Goal: Task Accomplishment & Management: Complete application form

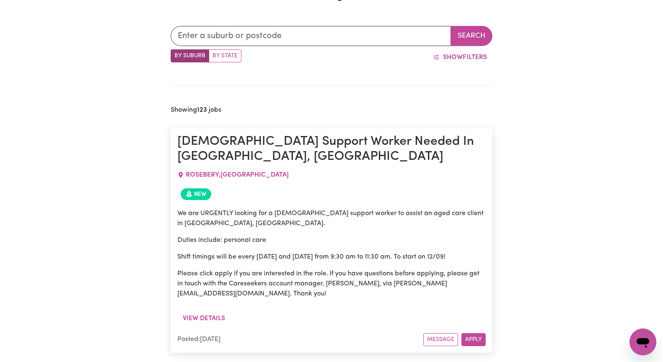
scroll to position [209, 0]
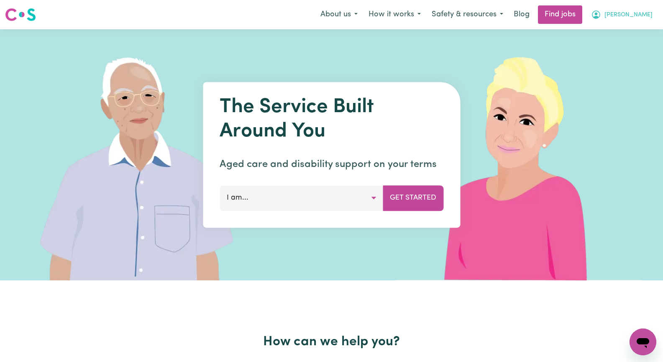
click at [647, 16] on span "[PERSON_NAME]" at bounding box center [628, 14] width 48 height 9
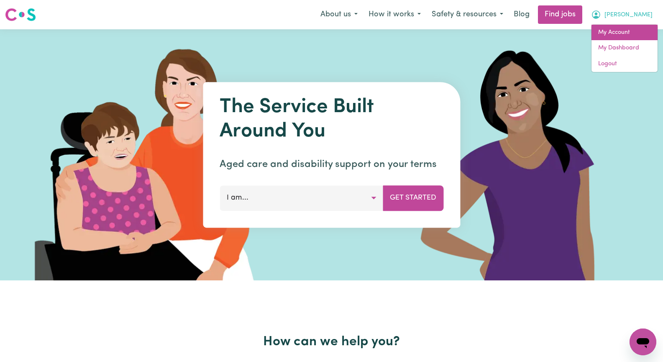
click at [624, 31] on link "My Account" at bounding box center [624, 33] width 66 height 16
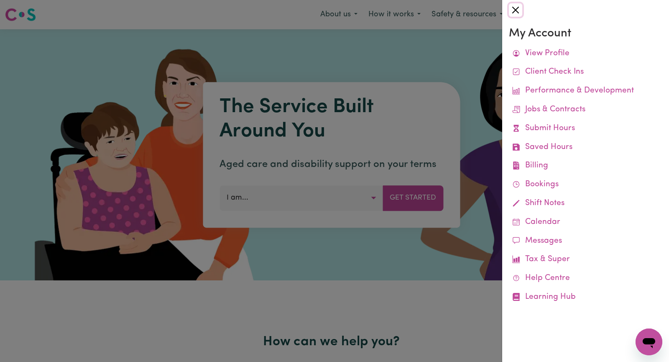
click at [517, 11] on button "Close" at bounding box center [515, 9] width 13 height 13
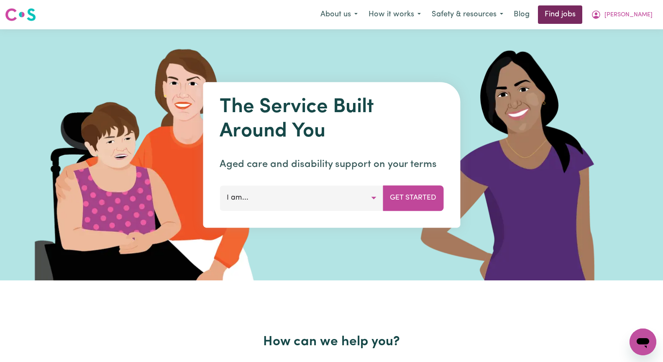
click at [582, 11] on link "Find jobs" at bounding box center [560, 14] width 44 height 18
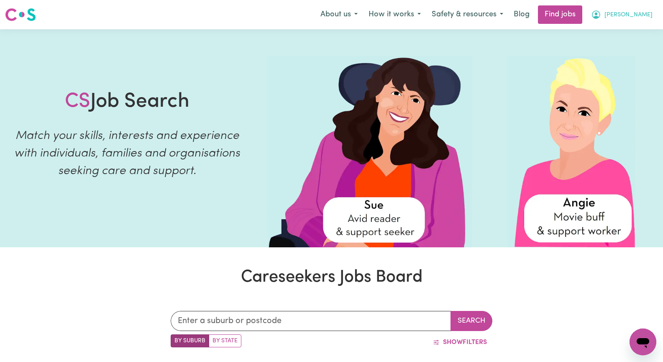
click at [639, 12] on span "[PERSON_NAME]" at bounding box center [628, 14] width 48 height 9
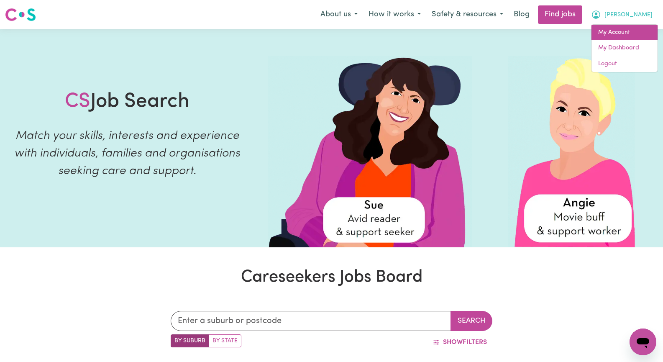
click at [638, 36] on link "My Account" at bounding box center [624, 33] width 66 height 16
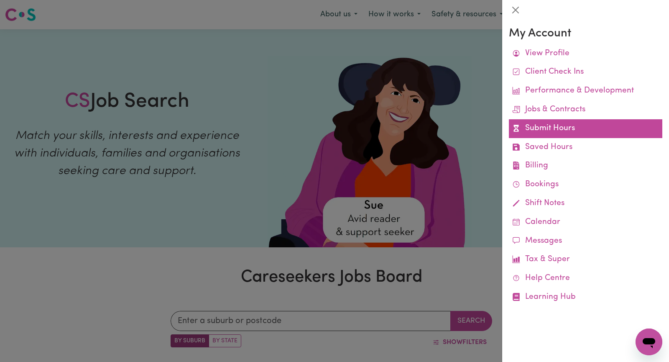
click at [575, 134] on link "Submit Hours" at bounding box center [585, 128] width 153 height 19
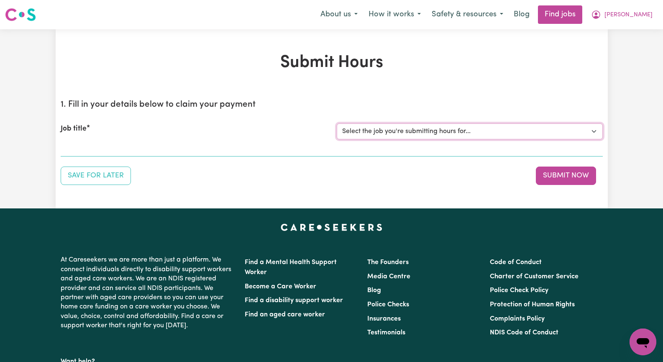
click at [588, 132] on select "Select the job you're submitting hours for... [[PERSON_NAME]] Seeking Mature, P…" at bounding box center [470, 131] width 266 height 16
click at [337, 123] on select "Select the job you're submitting hours for... [[PERSON_NAME]] Seeking Mature, P…" at bounding box center [470, 131] width 266 height 16
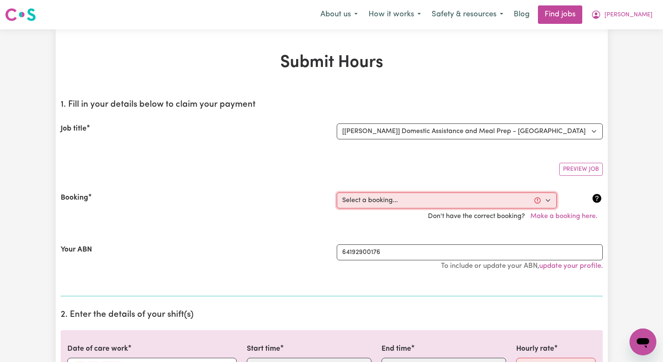
click at [547, 201] on select "Select a booking... [DATE] 09:30am to 01:30pm (RECURRING) [GEOGRAPHIC_DATA][DAT…" at bounding box center [447, 200] width 220 height 16
drag, startPoint x: 502, startPoint y: 154, endPoint x: 526, endPoint y: 140, distance: 28.3
click at [504, 151] on section "1. Fill in your details below to claim your payment Job title Select the job yo…" at bounding box center [332, 194] width 542 height 203
click at [594, 130] on select "Select the job you're submitting hours for... [[PERSON_NAME]] Seeking Mature, P…" at bounding box center [470, 131] width 266 height 16
select select "14098"
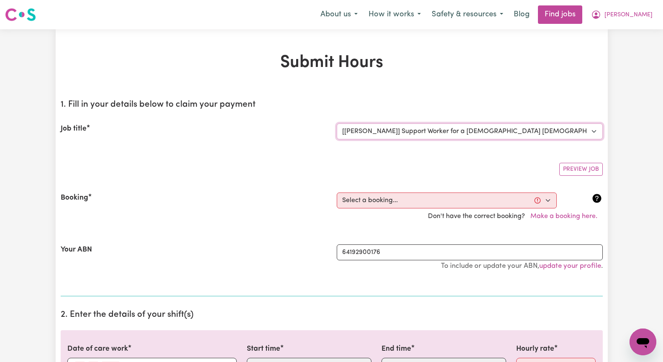
click at [337, 123] on select "Select the job you're submitting hours for... [[PERSON_NAME]] Seeking Mature, P…" at bounding box center [470, 131] width 266 height 16
click at [545, 199] on select "Select a booking... [DATE] 08:30am to 11:30am (RECURRING) [DATE] 08:30am to 11:…" at bounding box center [447, 200] width 220 height 16
select select "348344"
click at [337, 192] on select "Select a booking... [DATE] 08:30am to 11:30am (RECURRING) [DATE] 08:30am to 11:…" at bounding box center [447, 200] width 220 height 16
type input "[DATE]"
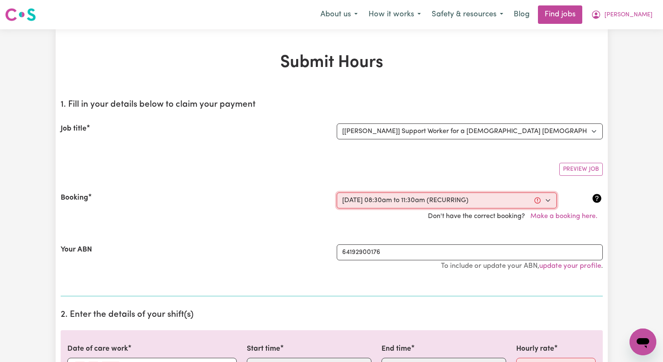
type input "4"
type input "9"
type input "2025"
type input "08:30"
type input "8"
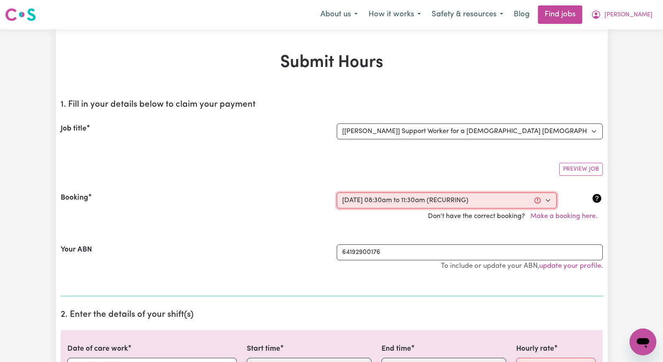
type input "30"
select select "am"
type input "11:30"
type input "11"
type input "30"
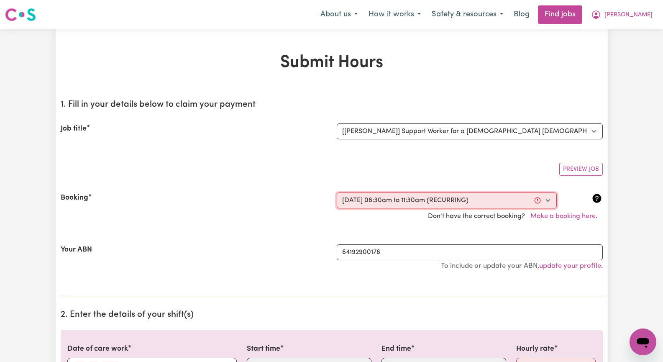
select select "am"
select select "46.78-Weekday"
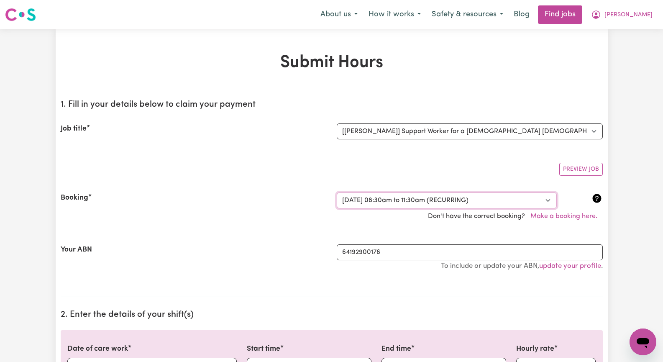
click at [547, 200] on select "Select a booking... [DATE] 08:30am to 11:30am (RECURRING) [DATE] 08:30am to 11:…" at bounding box center [447, 200] width 220 height 16
select select "350042"
click at [337, 192] on select "Select a booking... [DATE] 08:30am to 11:30am (RECURRING) [DATE] 08:30am to 11:…" at bounding box center [447, 200] width 220 height 16
select select "46.78-Weekday"
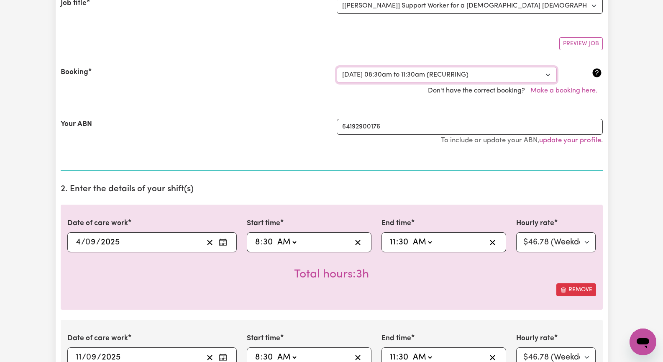
scroll to position [167, 0]
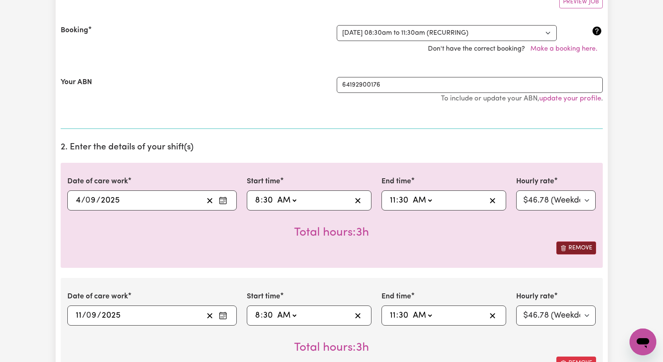
click at [580, 249] on button "Remove" at bounding box center [576, 247] width 40 height 13
type input "[DATE]"
type input "11"
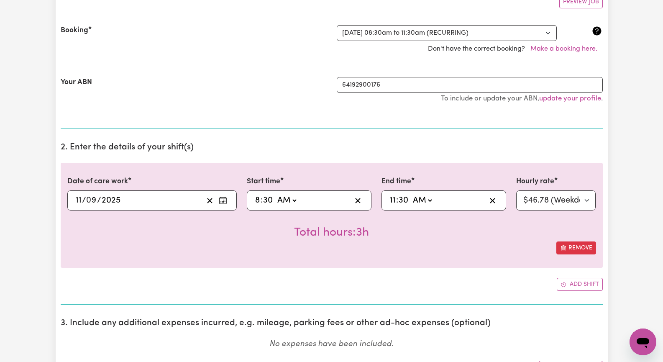
drag, startPoint x: 260, startPoint y: 200, endPoint x: 280, endPoint y: 200, distance: 19.7
click at [260, 200] on input "8" at bounding box center [258, 200] width 6 height 13
type input "09:30"
type input "9"
drag, startPoint x: 396, startPoint y: 202, endPoint x: 400, endPoint y: 200, distance: 4.5
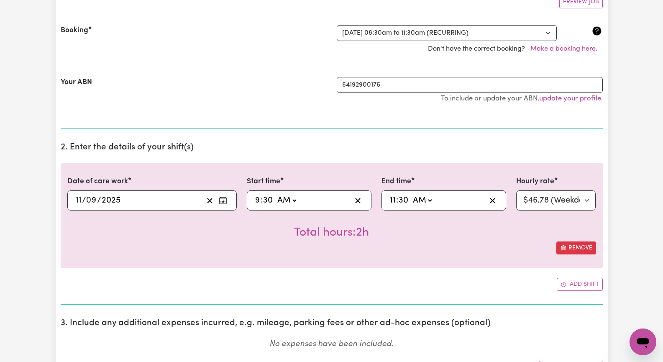
click at [396, 201] on span ":" at bounding box center [397, 200] width 2 height 9
click at [394, 202] on input "11" at bounding box center [392, 200] width 7 height 13
type input "01:30"
type input "1"
type input "00:30"
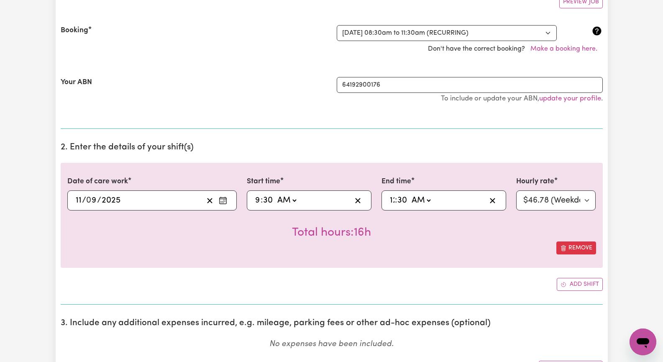
type input "12"
click at [430, 201] on select "AM PM" at bounding box center [423, 200] width 23 height 13
select select "pm"
click at [412, 194] on select "AM PM" at bounding box center [423, 200] width 23 height 13
type input "12:30"
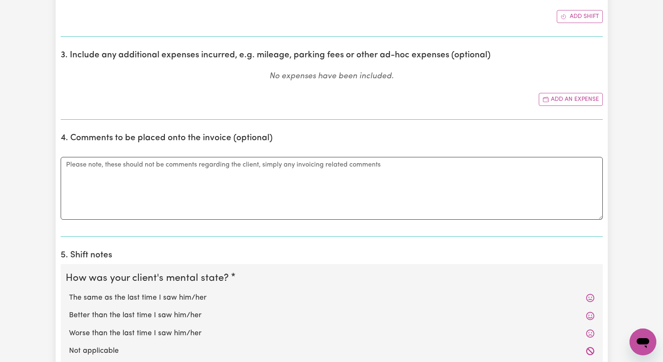
scroll to position [502, 0]
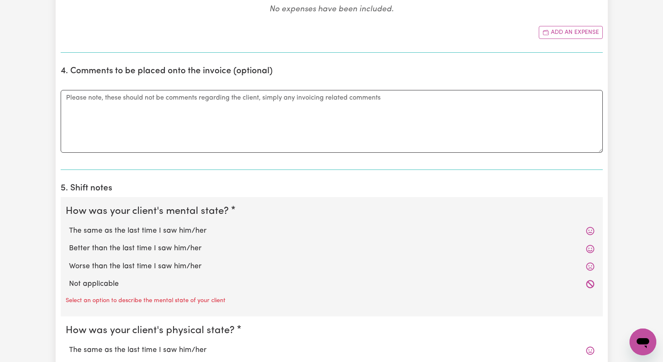
click at [202, 229] on label "The same as the last time I saw him/her" at bounding box center [331, 230] width 525 height 11
click at [69, 225] on input "The same as the last time I saw him/her" at bounding box center [69, 225] width 0 height 0
radio input "true"
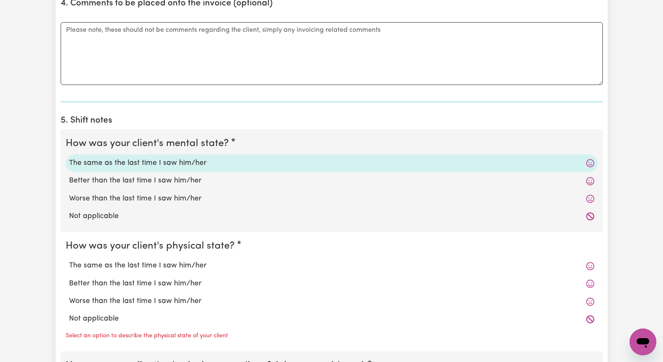
scroll to position [586, 0]
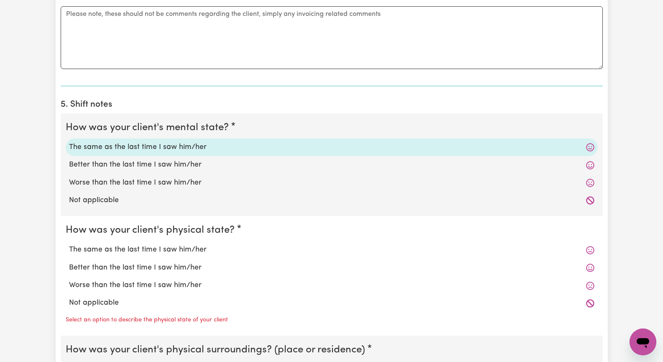
click at [194, 250] on label "The same as the last time I saw him/her" at bounding box center [331, 249] width 525 height 11
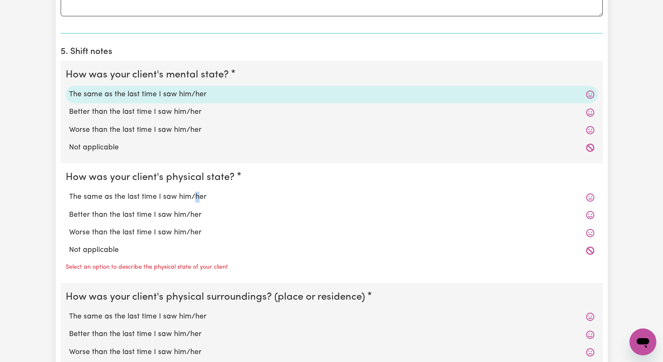
scroll to position [669, 0]
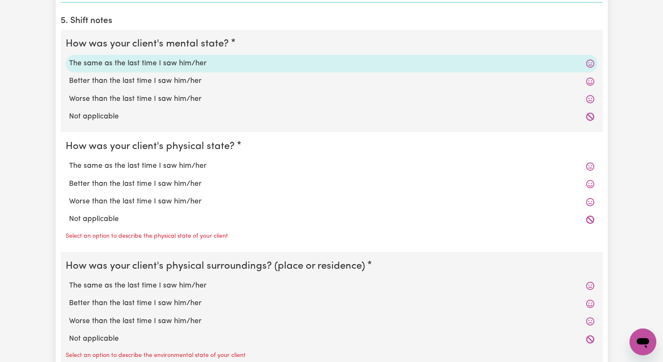
click at [127, 165] on label "The same as the last time I saw him/her" at bounding box center [331, 166] width 525 height 11
click at [69, 161] on input "The same as the last time I saw him/her" at bounding box center [69, 160] width 0 height 0
radio input "true"
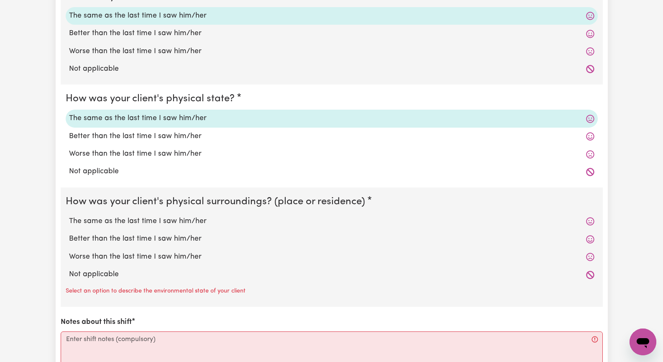
scroll to position [753, 0]
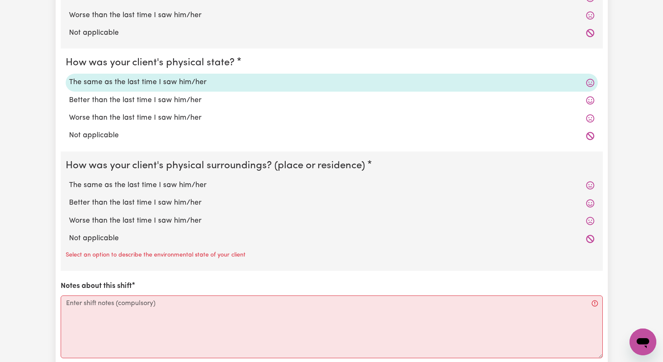
drag, startPoint x: 193, startPoint y: 184, endPoint x: 202, endPoint y: 186, distance: 8.9
click at [193, 184] on label "The same as the last time I saw him/her" at bounding box center [331, 185] width 525 height 11
click at [69, 180] on input "The same as the last time I saw him/her" at bounding box center [69, 179] width 0 height 0
radio input "true"
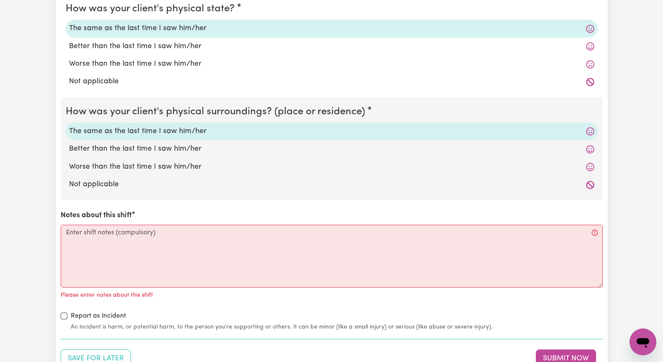
scroll to position [836, 0]
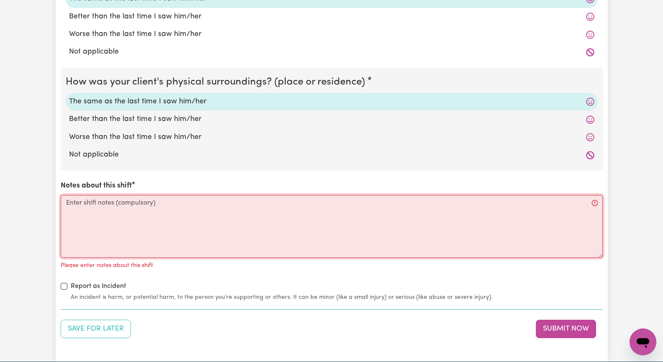
click at [149, 217] on textarea "Notes about this shift" at bounding box center [332, 226] width 542 height 63
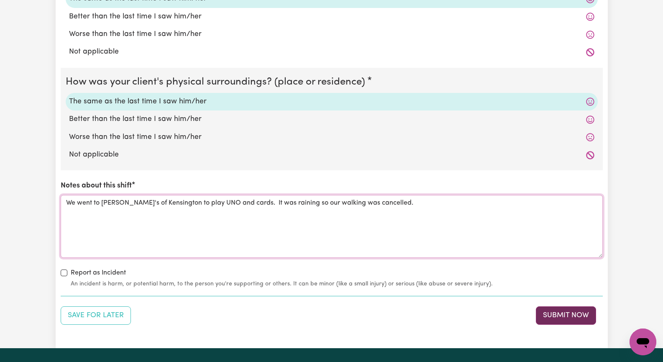
type textarea "We went to [PERSON_NAME]'s of Kensington to play UNO and cards. It was raining …"
click at [556, 319] on button "Submit Now" at bounding box center [566, 315] width 60 height 18
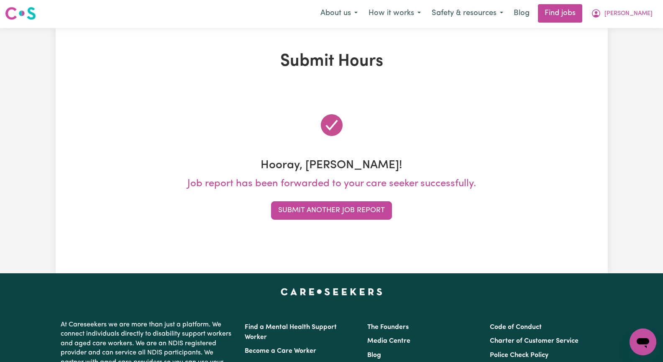
scroll to position [0, 0]
